Goal: Transaction & Acquisition: Purchase product/service

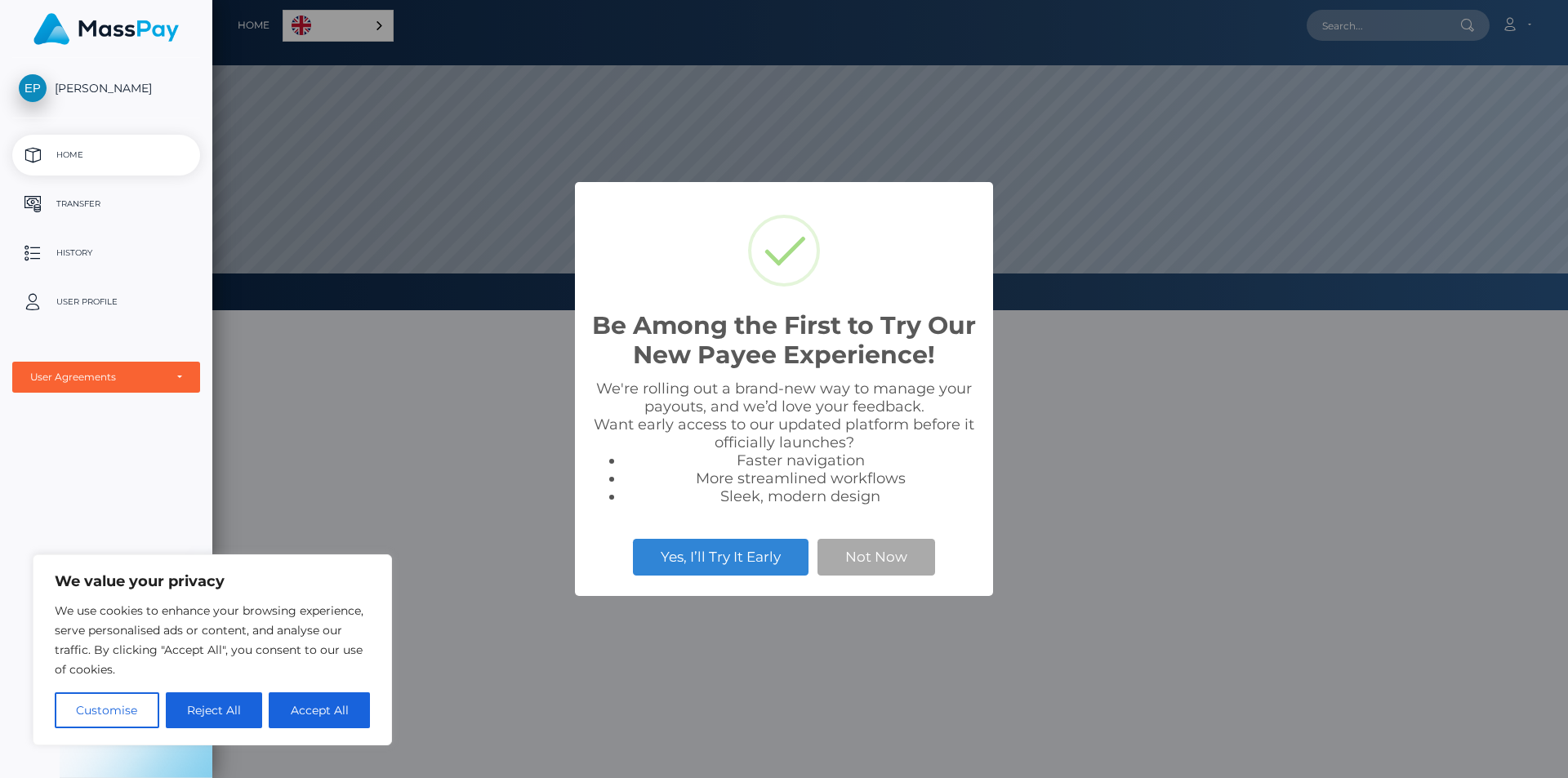
scroll to position [310, 1356]
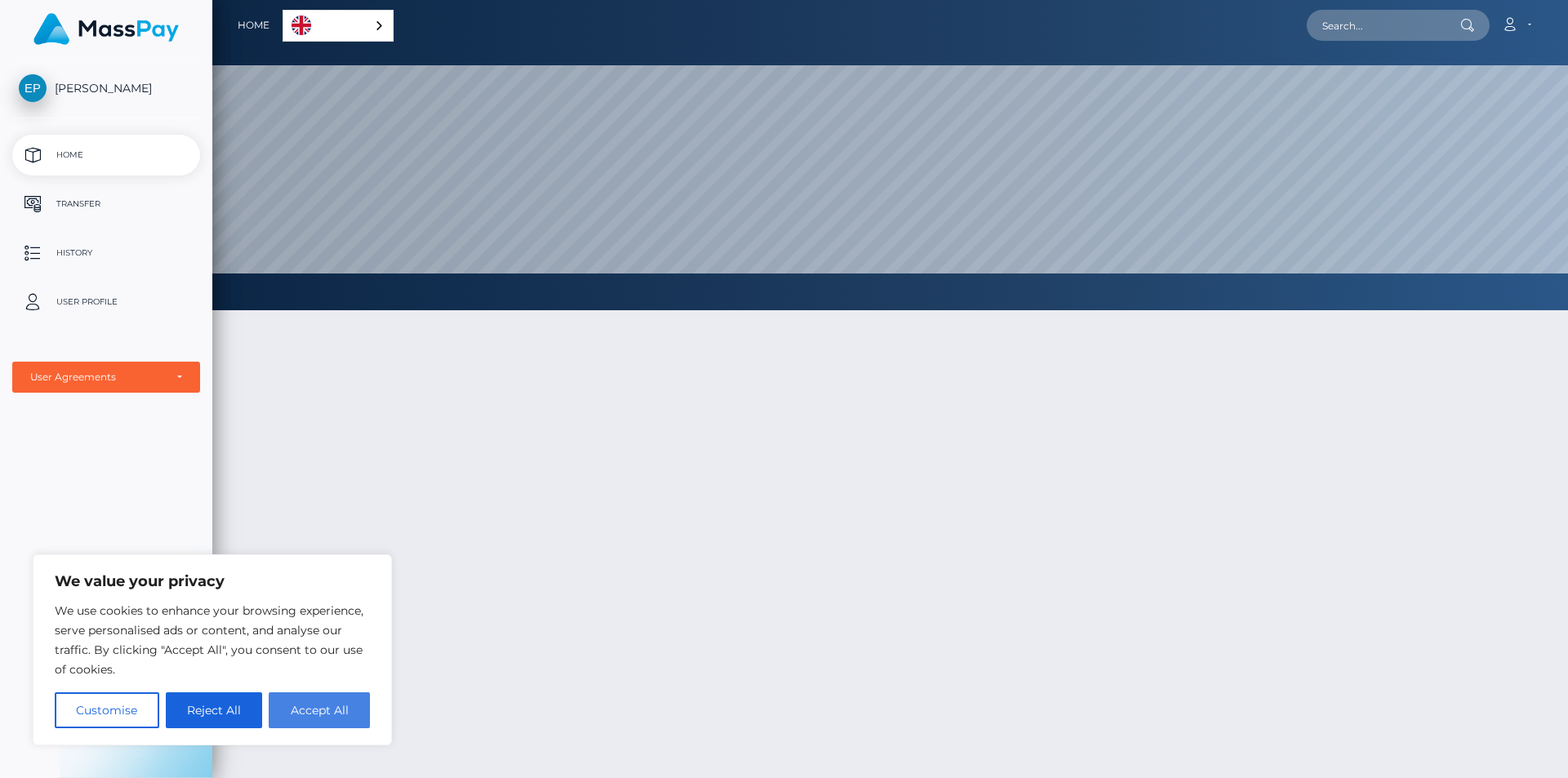
click at [332, 716] on button "Accept All" at bounding box center [319, 710] width 101 height 36
checkbox input "true"
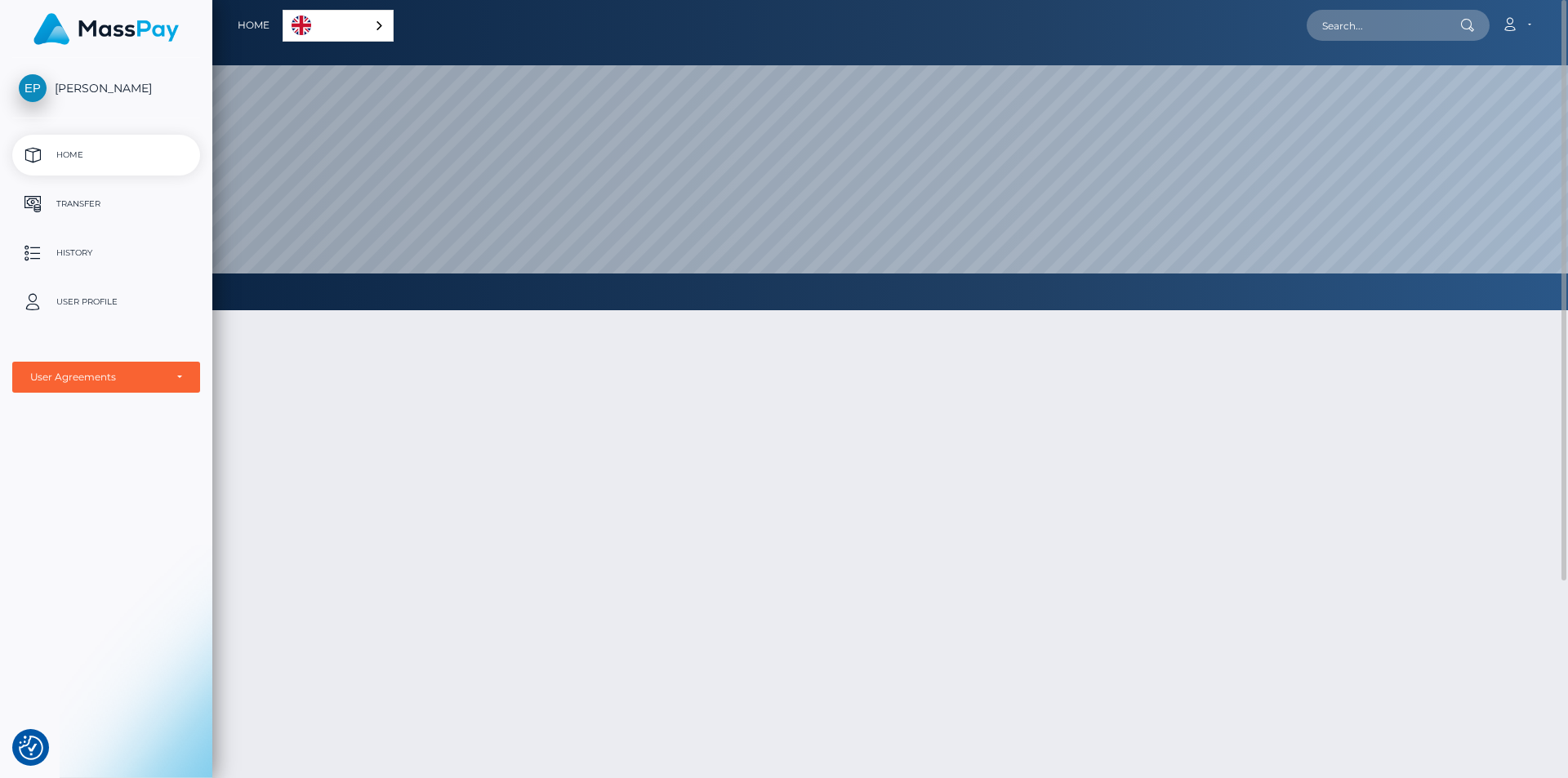
click at [369, 31] on div "English" at bounding box center [338, 25] width 111 height 32
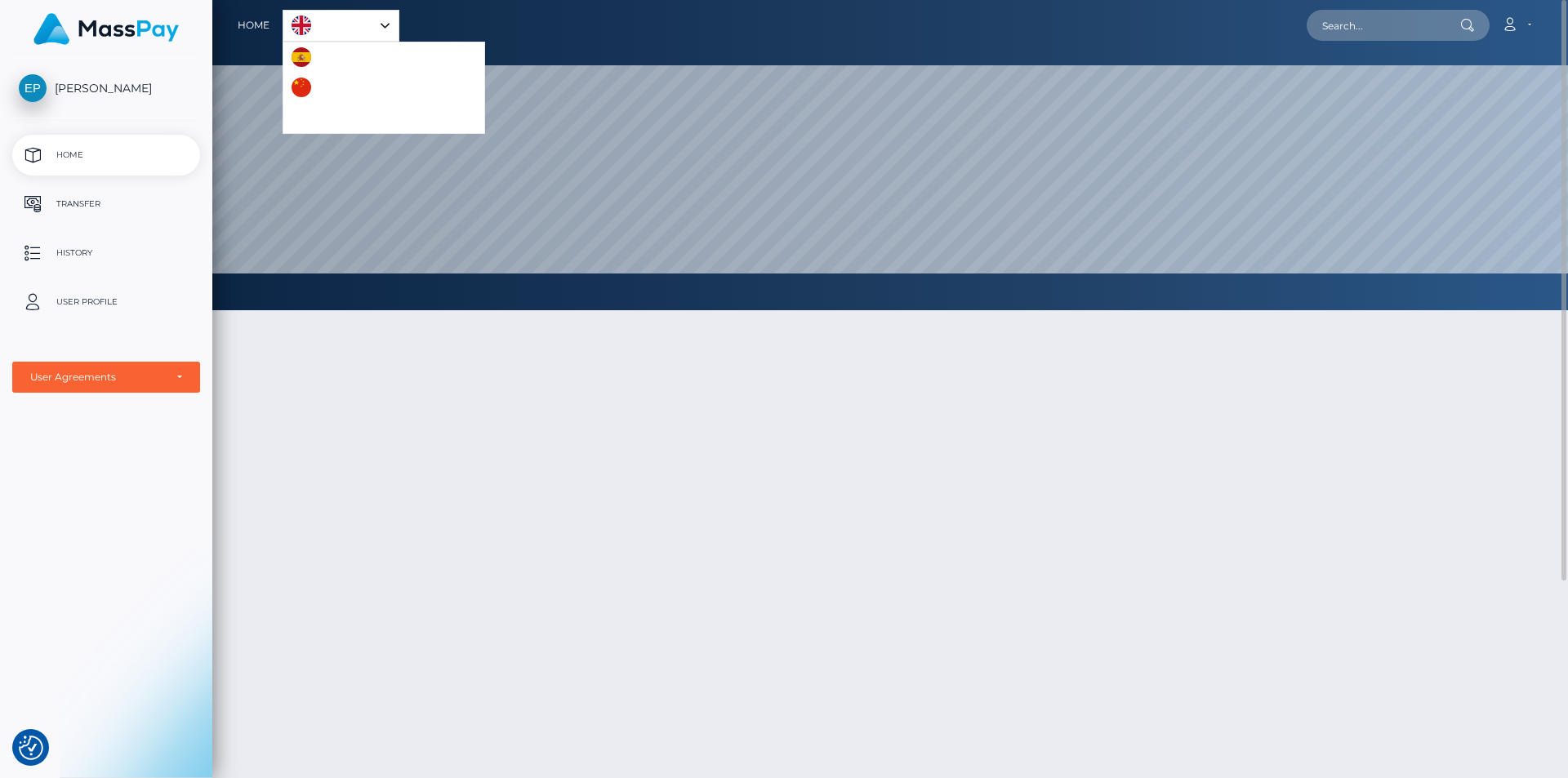
click at [379, 20] on div "English" at bounding box center [340, 25] width 117 height 32
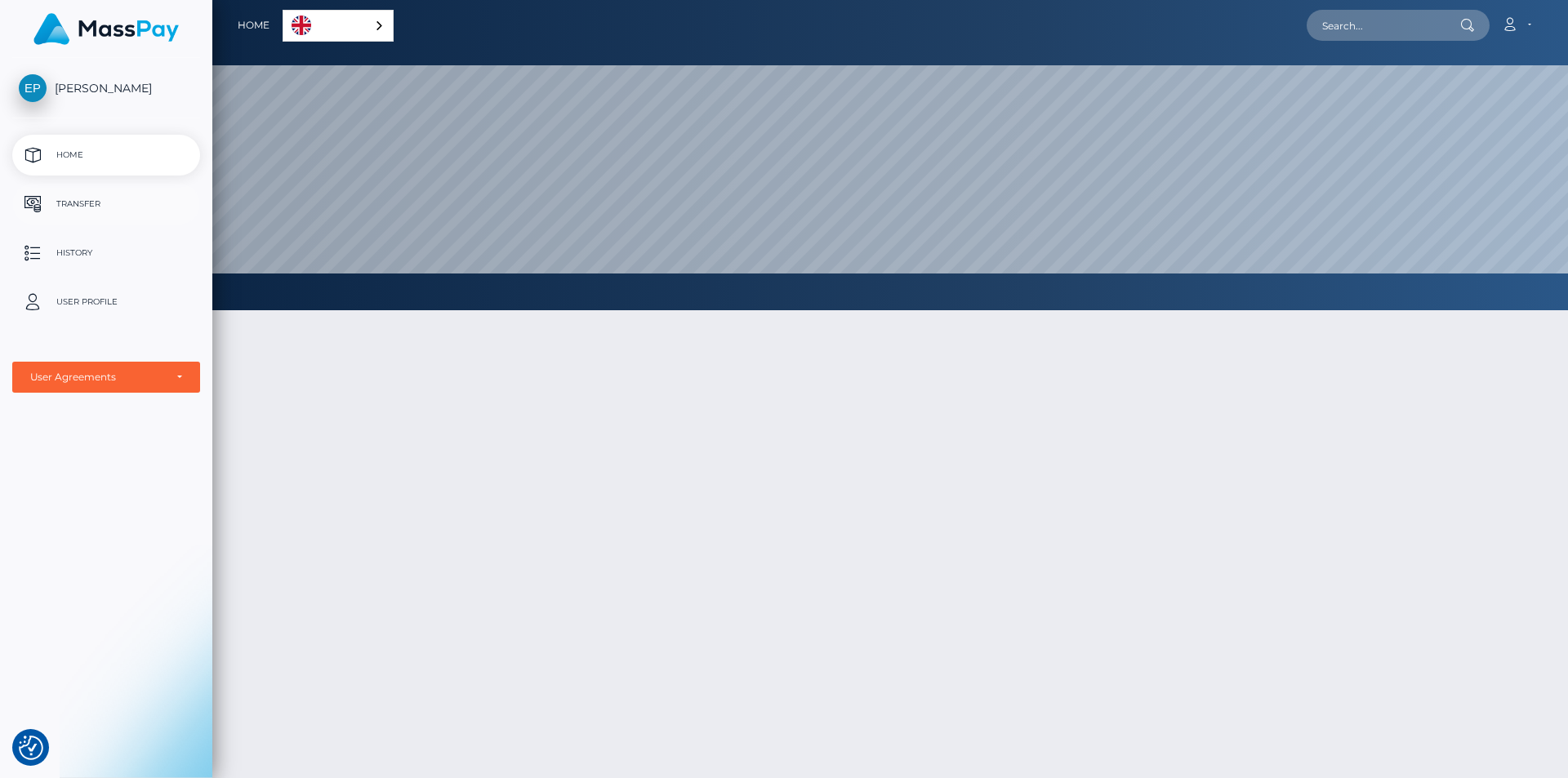
click at [83, 208] on p "Transfer" at bounding box center [106, 204] width 175 height 25
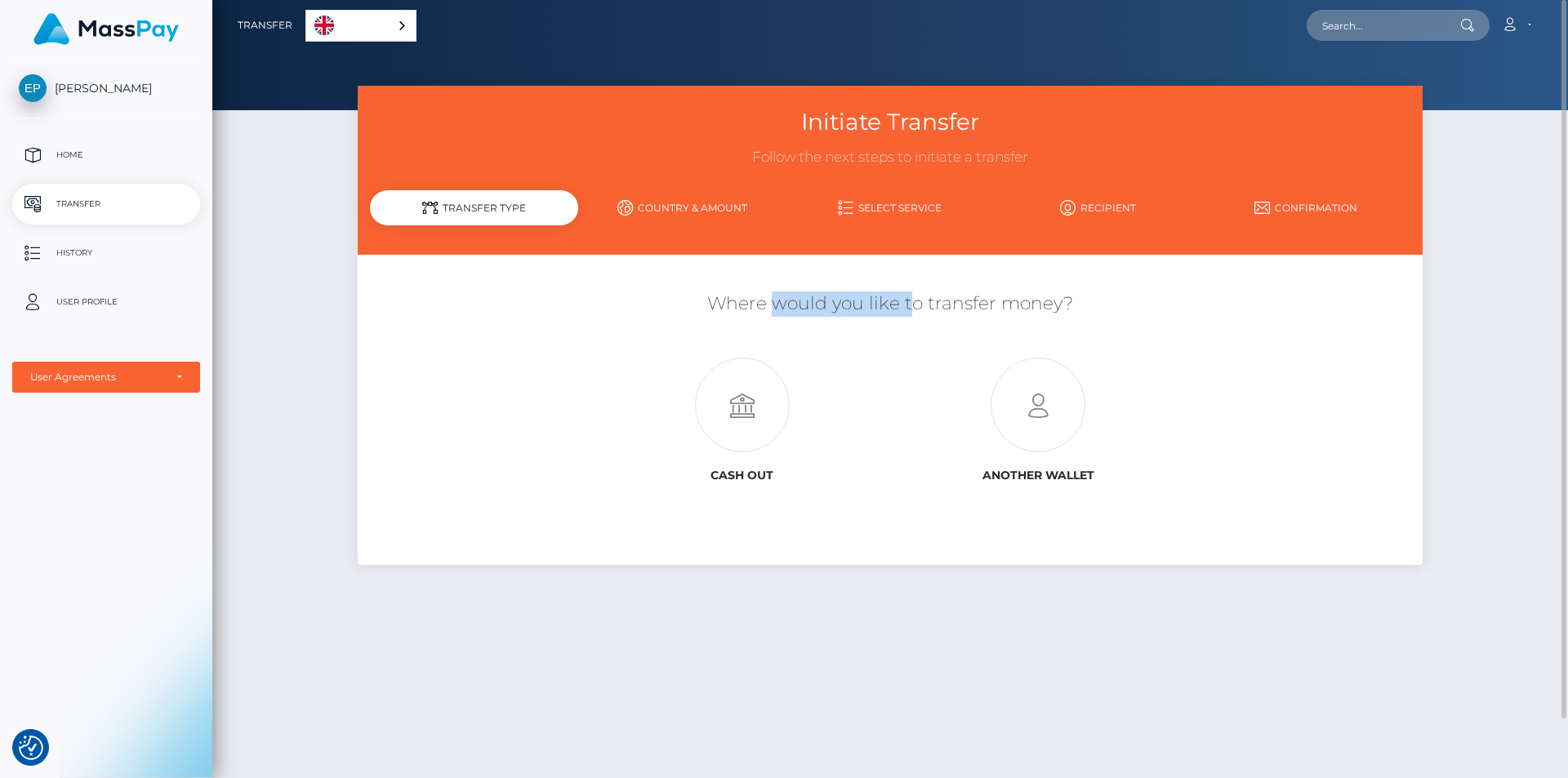
drag, startPoint x: 771, startPoint y: 309, endPoint x: 907, endPoint y: 310, distance: 136.0
click at [907, 310] on h5 "Where would you like to transfer money?" at bounding box center [890, 304] width 1039 height 25
click at [740, 428] on icon at bounding box center [742, 406] width 295 height 95
click at [679, 210] on link "Country & Amount" at bounding box center [682, 207] width 208 height 29
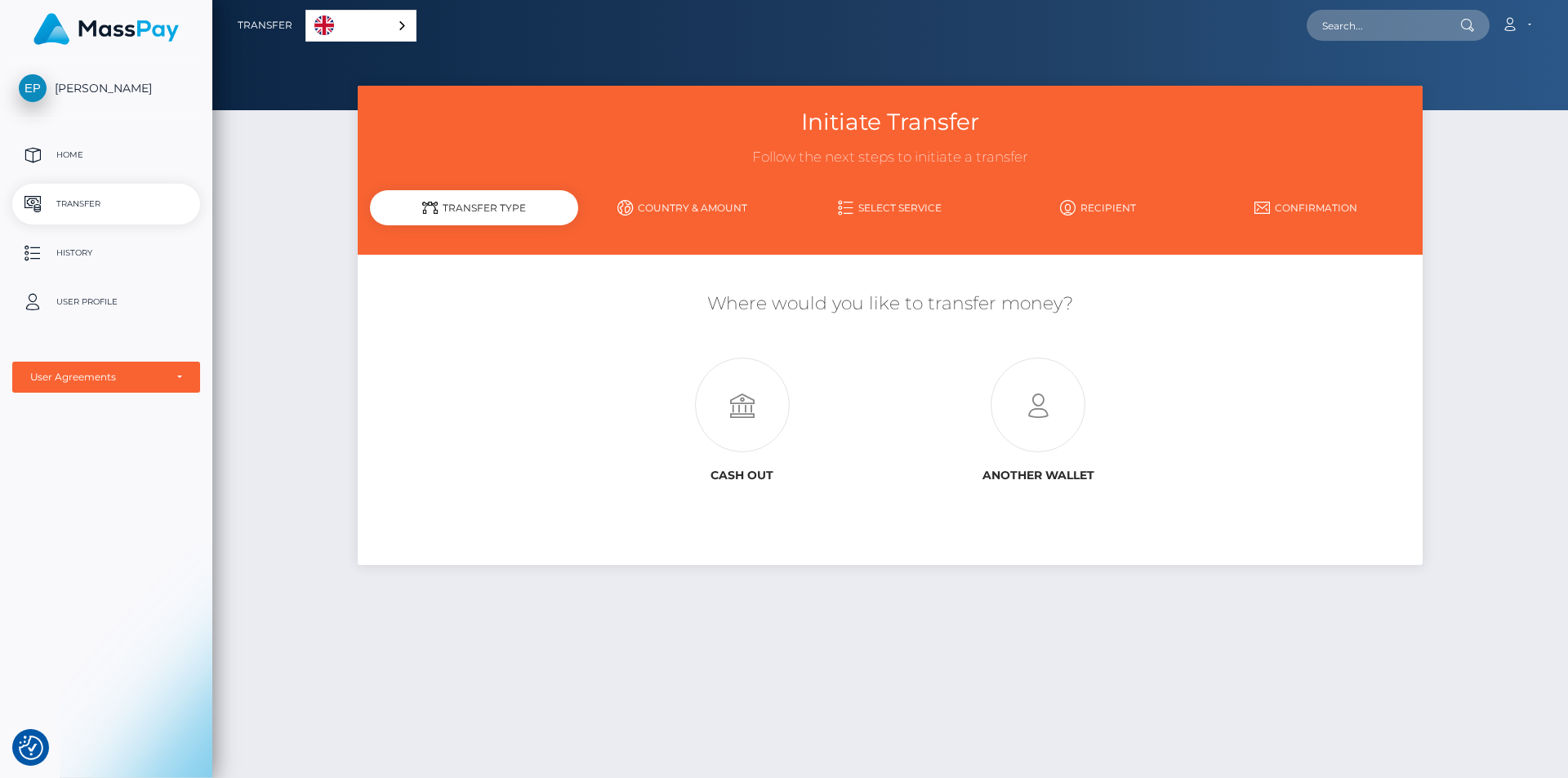
click at [675, 200] on link "Country & Amount" at bounding box center [682, 207] width 208 height 29
click at [79, 154] on p "Home" at bounding box center [106, 156] width 175 height 25
